Goal: Task Accomplishment & Management: Manage account settings

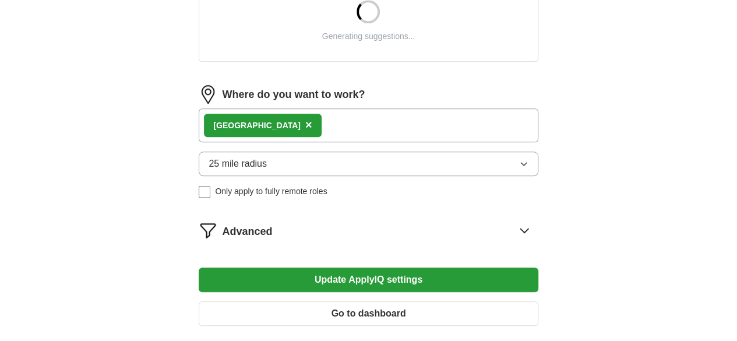
scroll to position [479, 0]
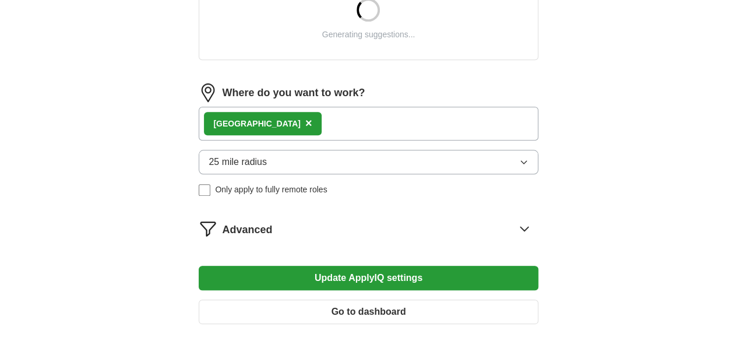
click at [493, 173] on div "25 mile radius Only apply to fully remote roles" at bounding box center [368, 173] width 339 height 46
click at [498, 168] on button "25 mile radius" at bounding box center [368, 162] width 339 height 24
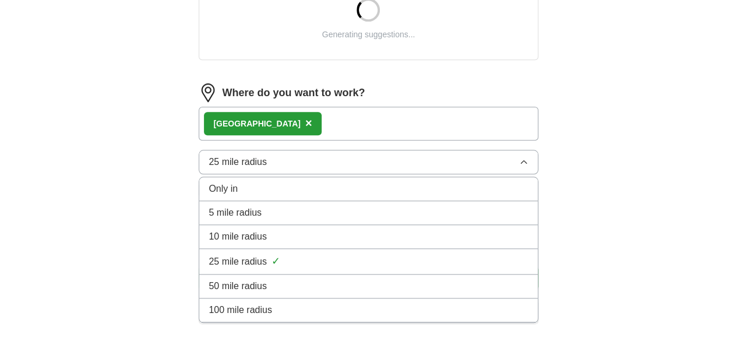
click at [434, 239] on div "10 mile radius" at bounding box center [368, 237] width 319 height 14
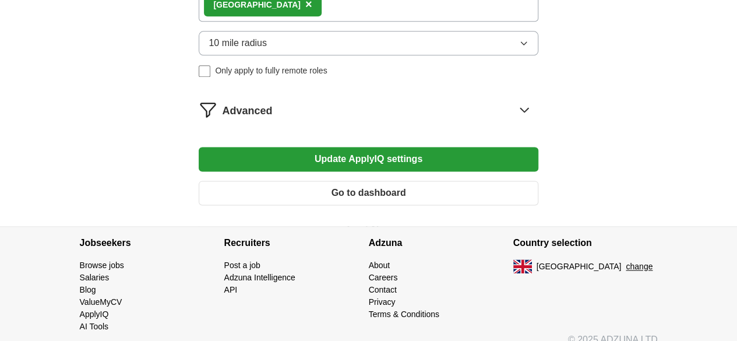
scroll to position [692, 0]
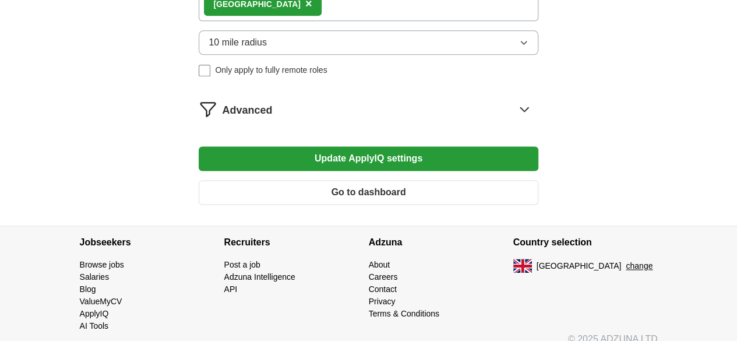
click at [348, 171] on button "Update ApplyIQ settings" at bounding box center [368, 158] width 339 height 24
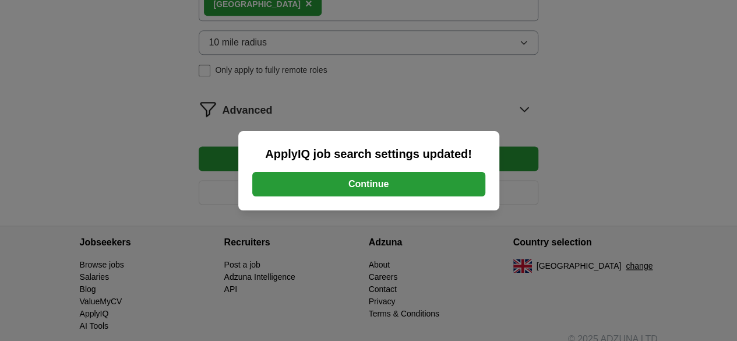
click at [348, 181] on button "Continue" at bounding box center [368, 184] width 233 height 24
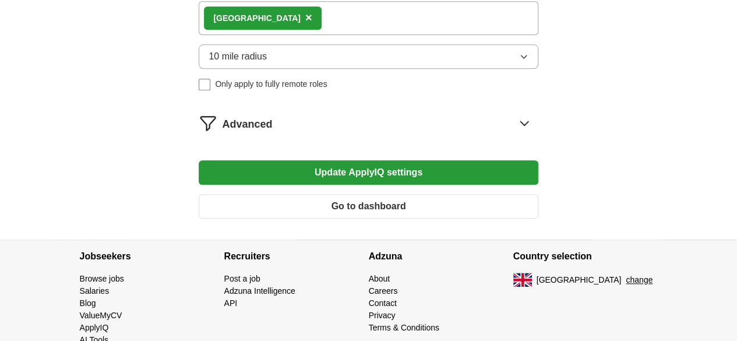
scroll to position [585, 0]
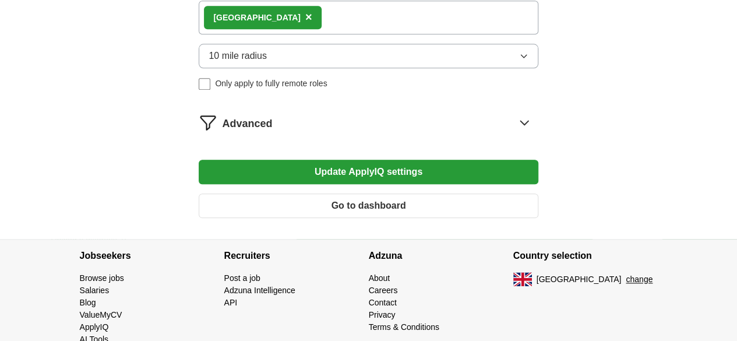
click at [387, 167] on button "Update ApplyIQ settings" at bounding box center [368, 172] width 339 height 24
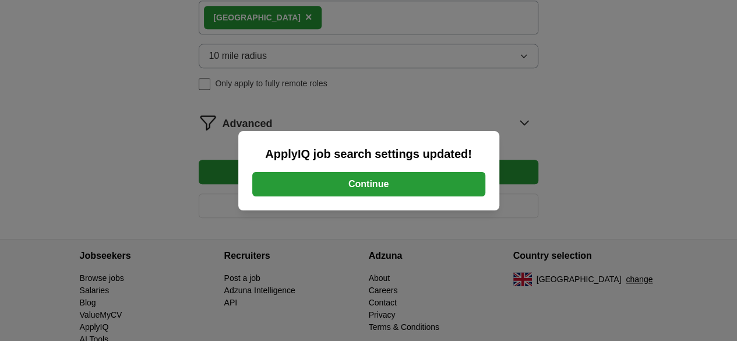
click at [382, 177] on button "Continue" at bounding box center [368, 184] width 233 height 24
